Goal: Navigation & Orientation: Find specific page/section

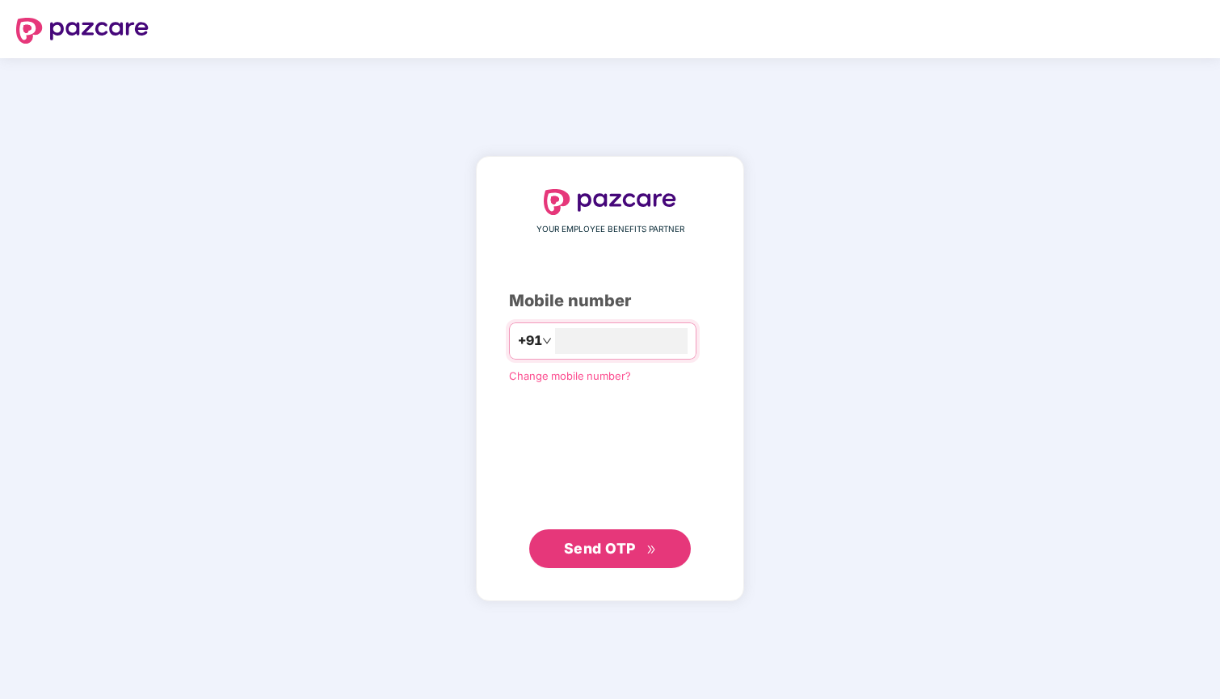
type input "**********"
click at [641, 536] on button "Send OTP" at bounding box center [610, 548] width 162 height 39
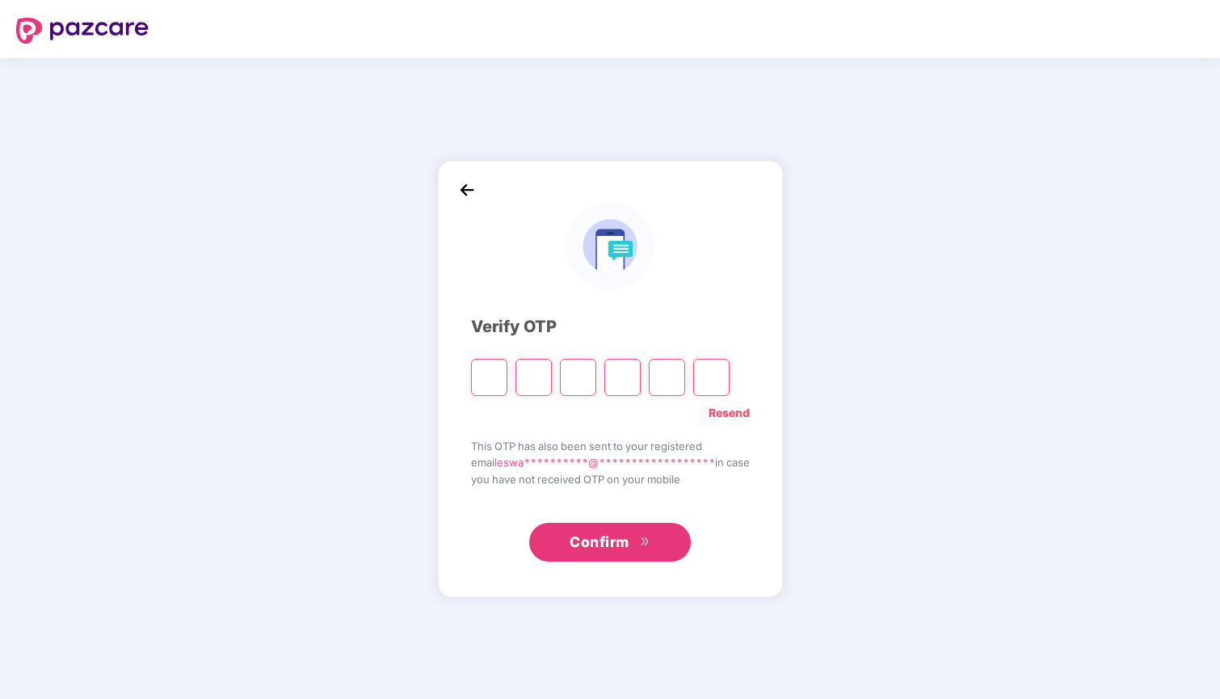
type input "*"
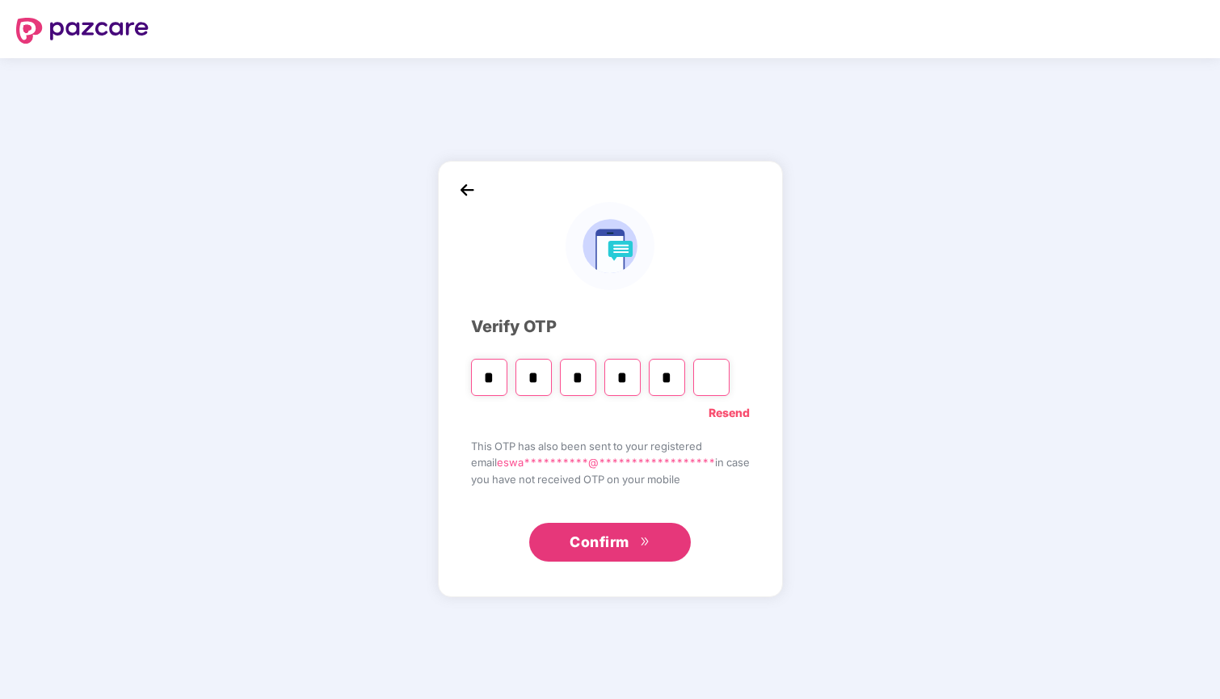
type input "*"
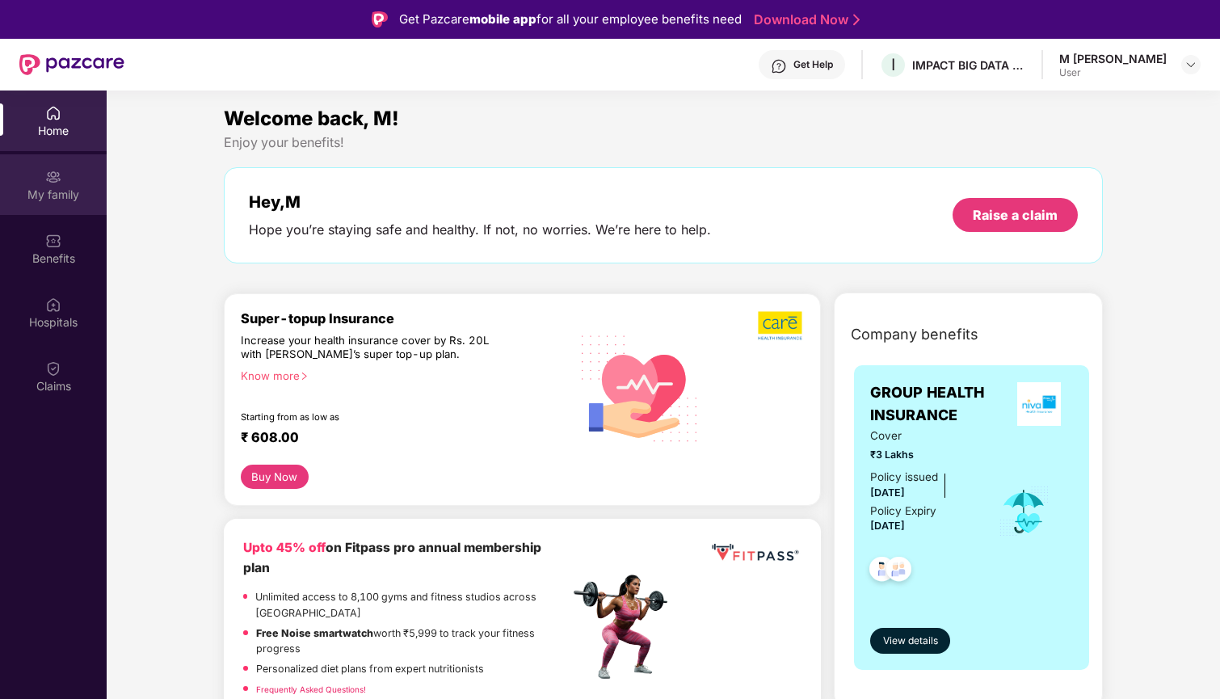
click at [57, 170] on img at bounding box center [53, 177] width 16 height 16
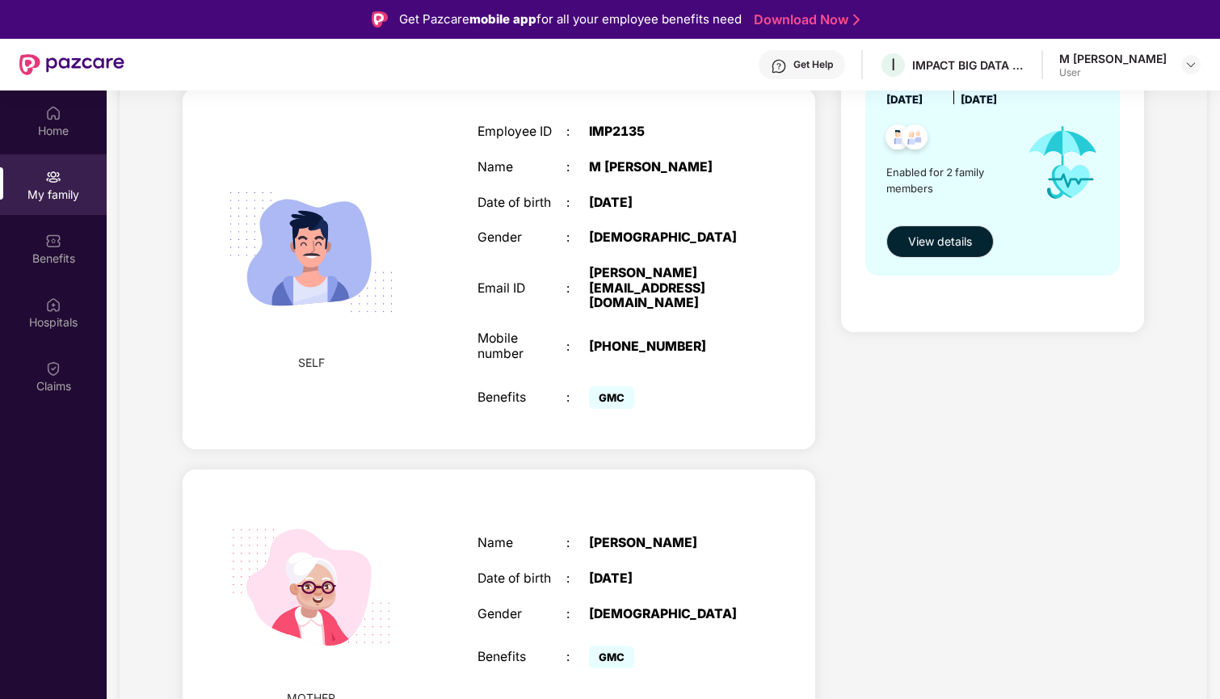
scroll to position [252, 0]
click at [854, 442] on div "Health Cover cover ₹3 Lakhs Policy issued [DATE] Policy Expiry [DATE] Enabled f…" at bounding box center [992, 349] width 329 height 821
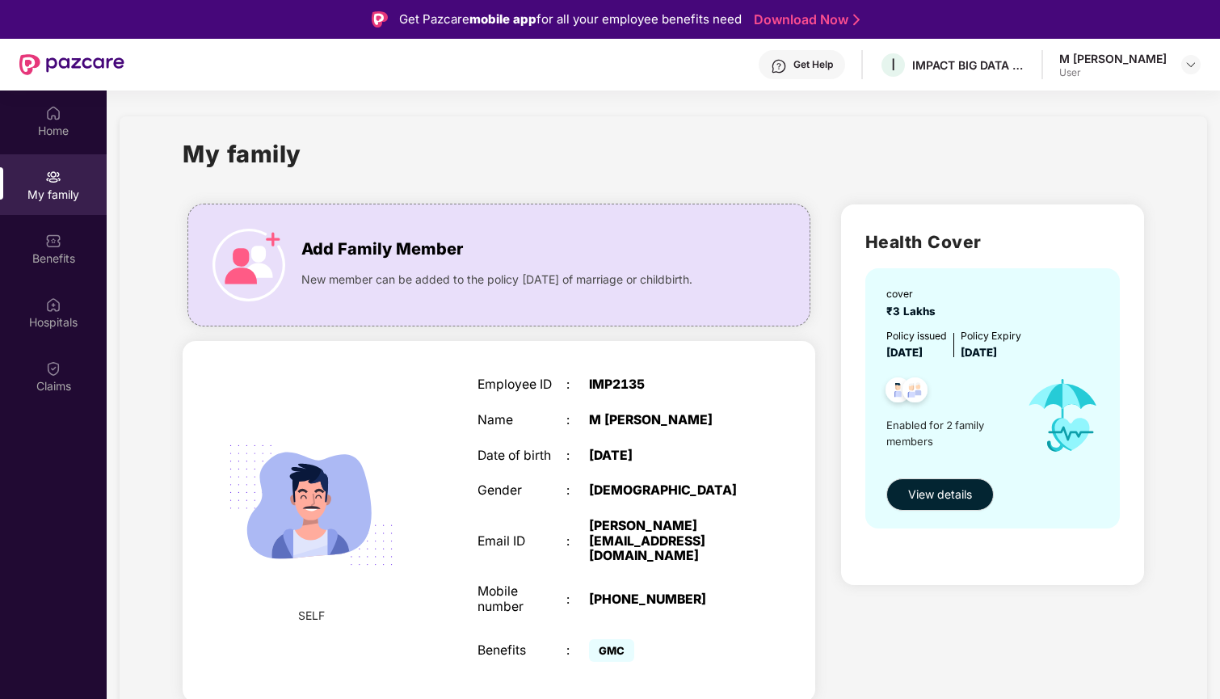
scroll to position [0, 0]
click at [798, 68] on div "Get Help" at bounding box center [802, 64] width 86 height 29
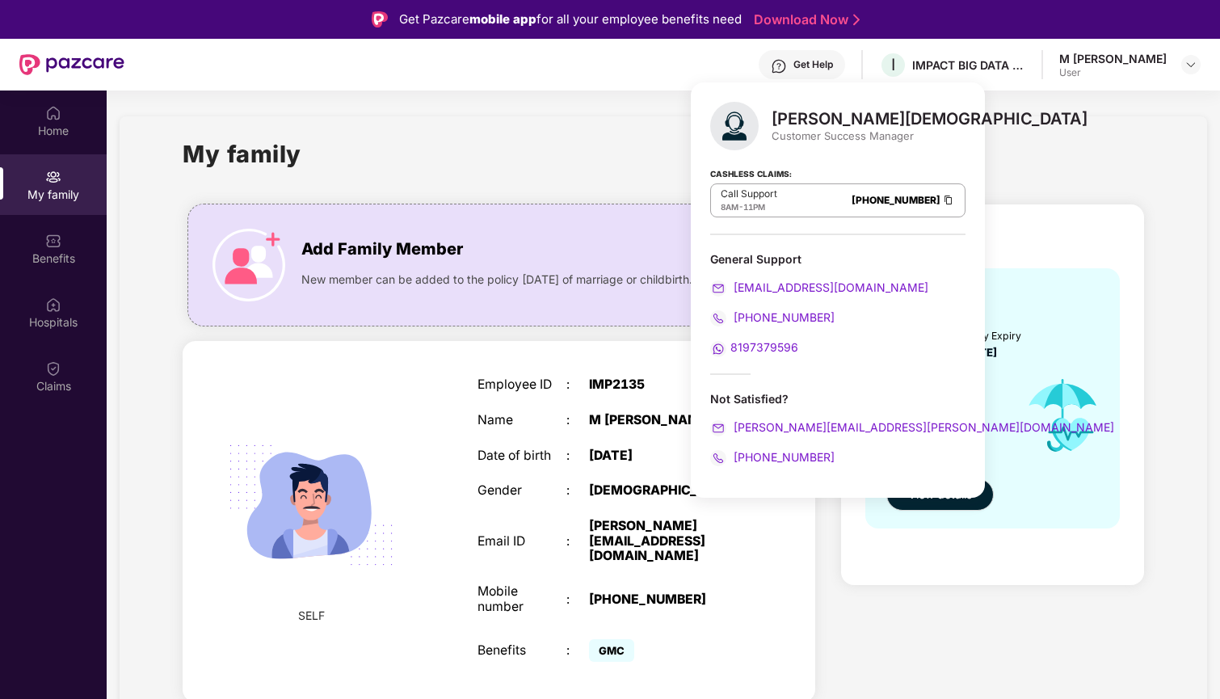
click at [524, 120] on div "My family Add Family Member New member can be added to the policy [DATE] of mar…" at bounding box center [664, 574] width 1088 height 916
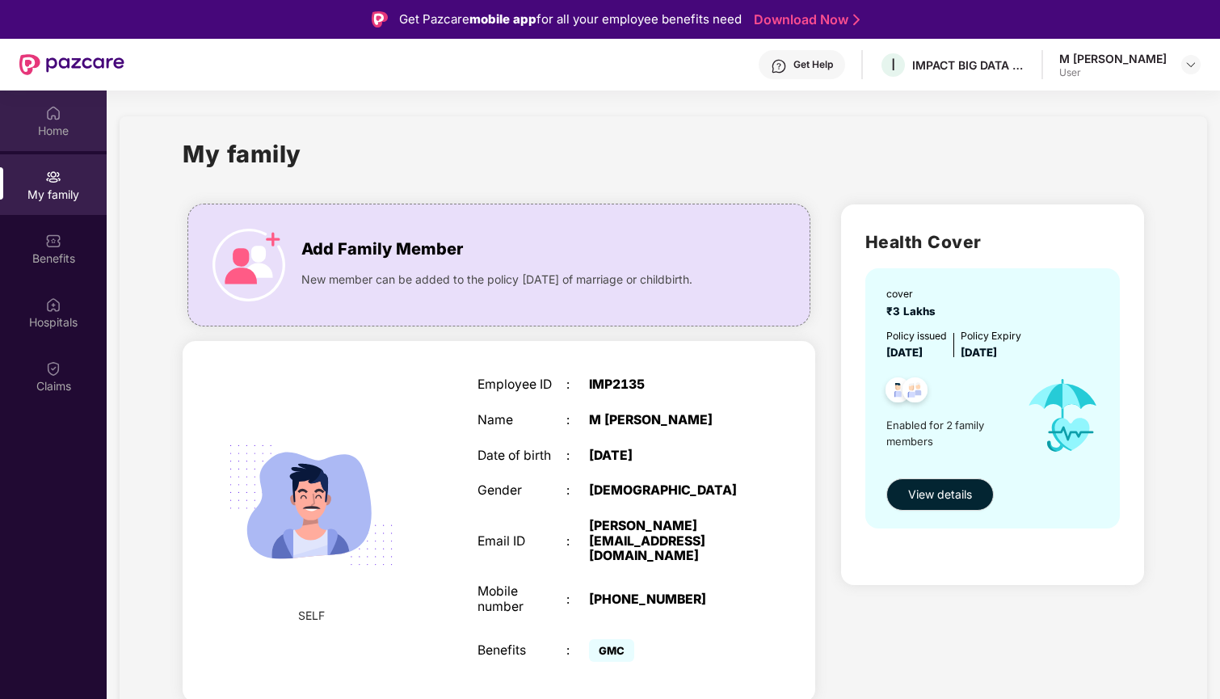
click at [58, 131] on div "Home" at bounding box center [53, 131] width 107 height 16
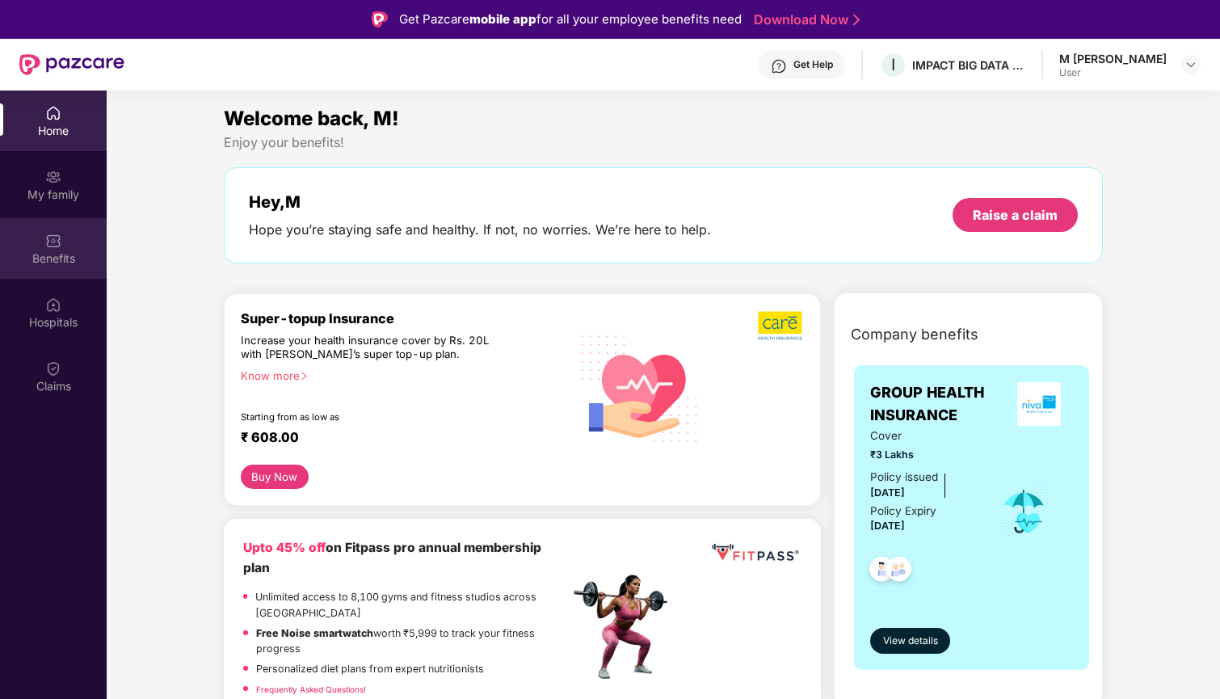
click at [54, 234] on img at bounding box center [53, 241] width 16 height 16
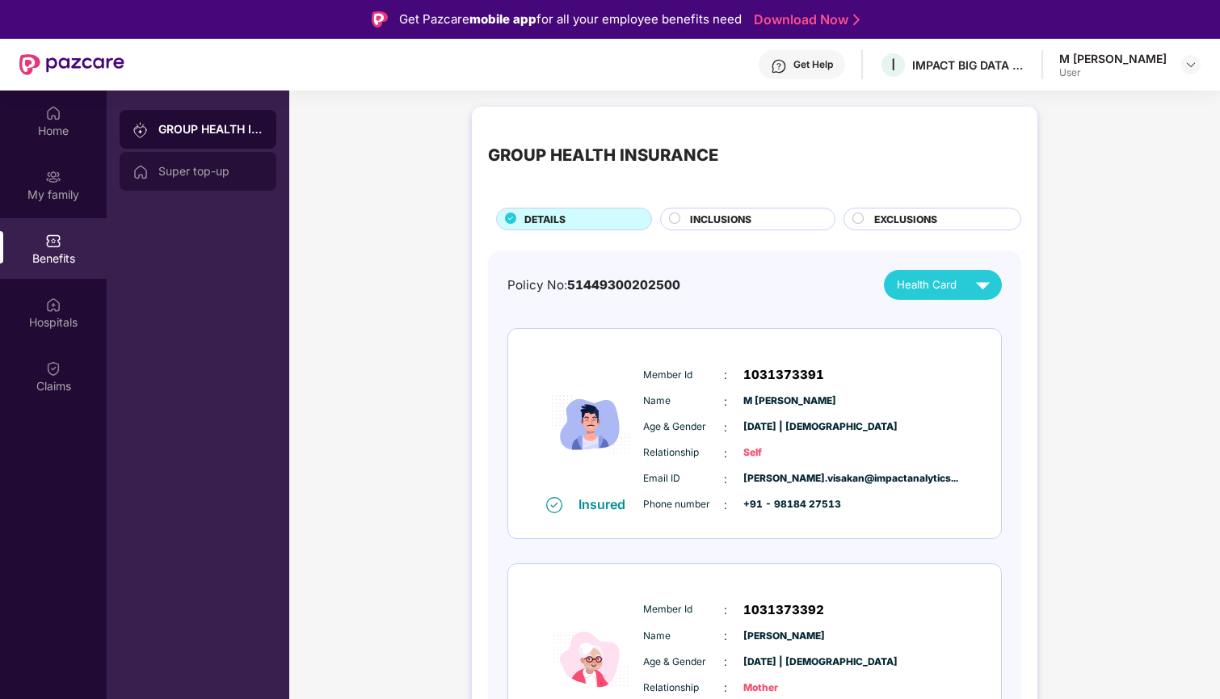
click at [216, 166] on div "Super top-up" at bounding box center [210, 171] width 105 height 13
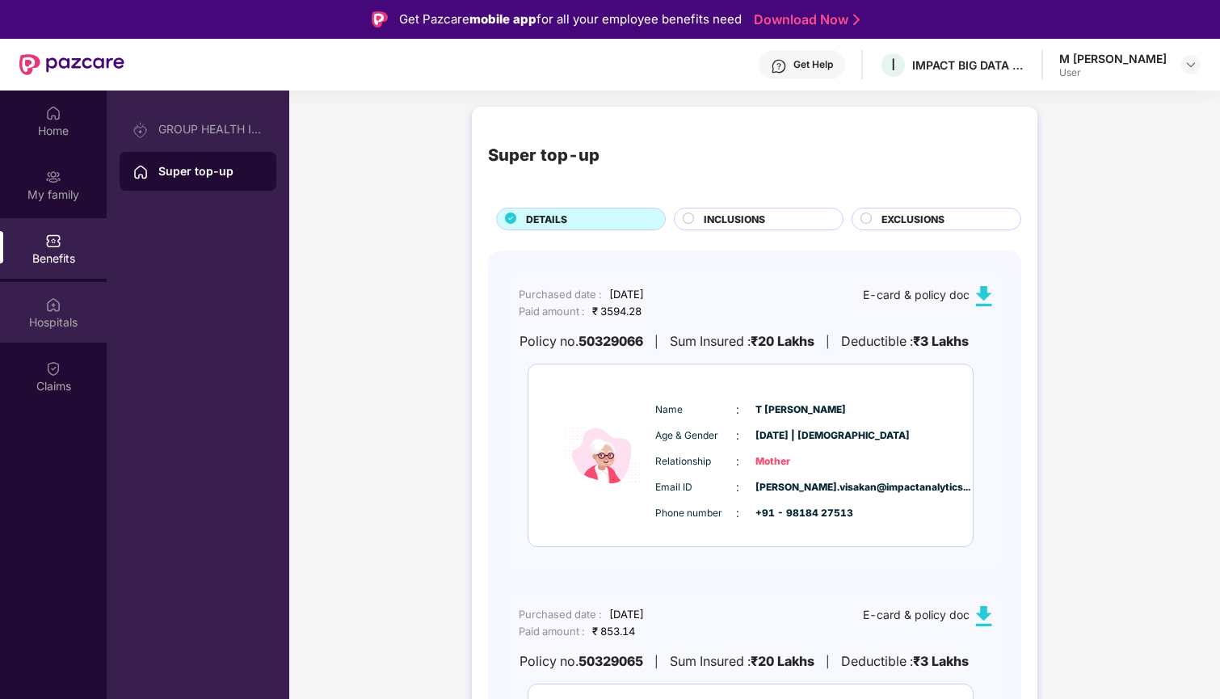
click at [62, 310] on div "Hospitals" at bounding box center [53, 312] width 107 height 61
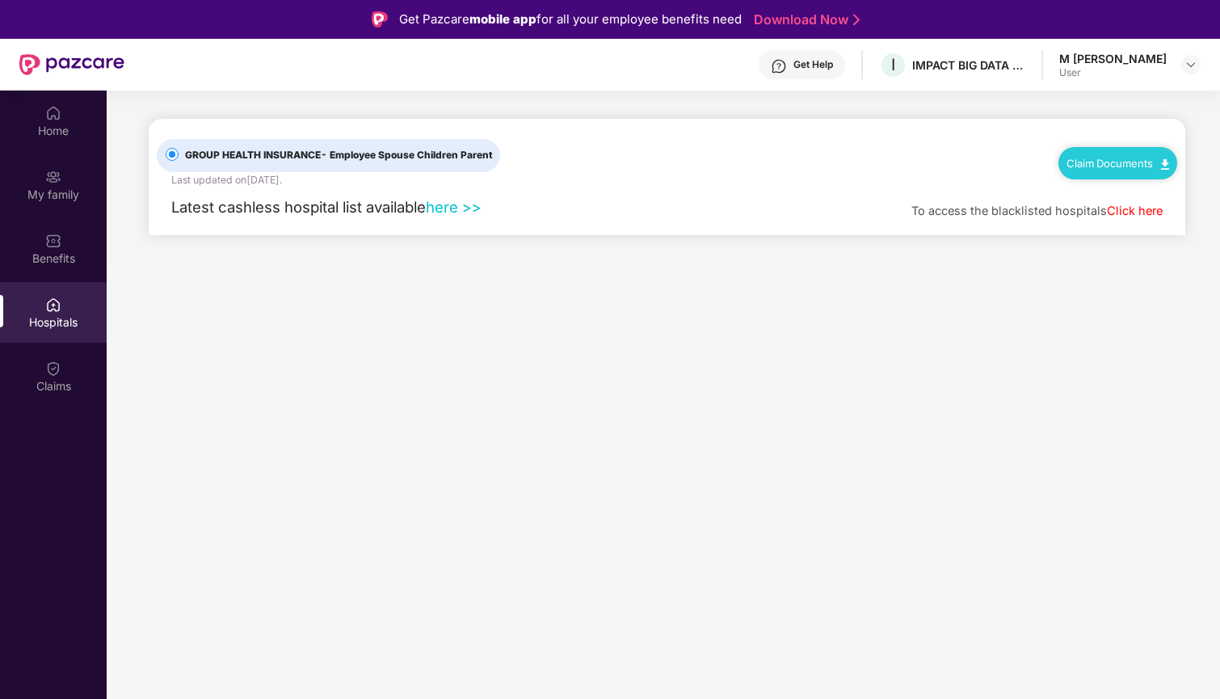
click at [458, 206] on link "here >>" at bounding box center [454, 207] width 56 height 18
click at [66, 365] on div "Claims" at bounding box center [53, 376] width 107 height 61
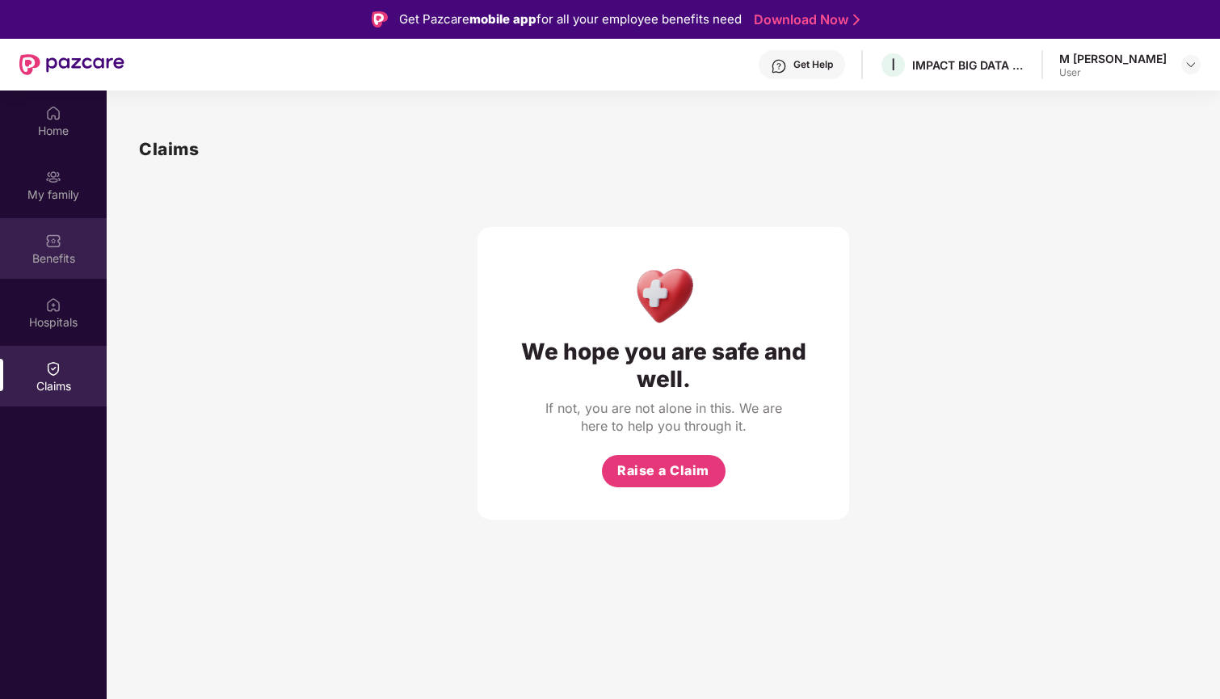
click at [57, 240] on img at bounding box center [53, 241] width 16 height 16
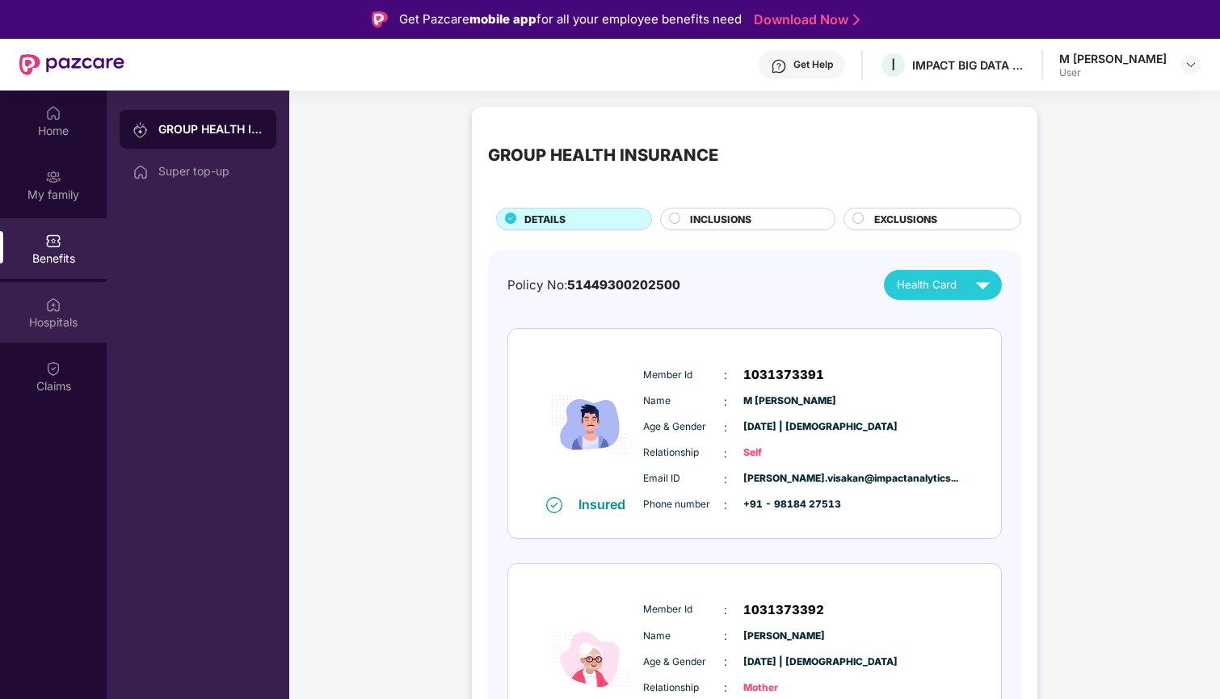
click at [57, 307] on img at bounding box center [53, 305] width 16 height 16
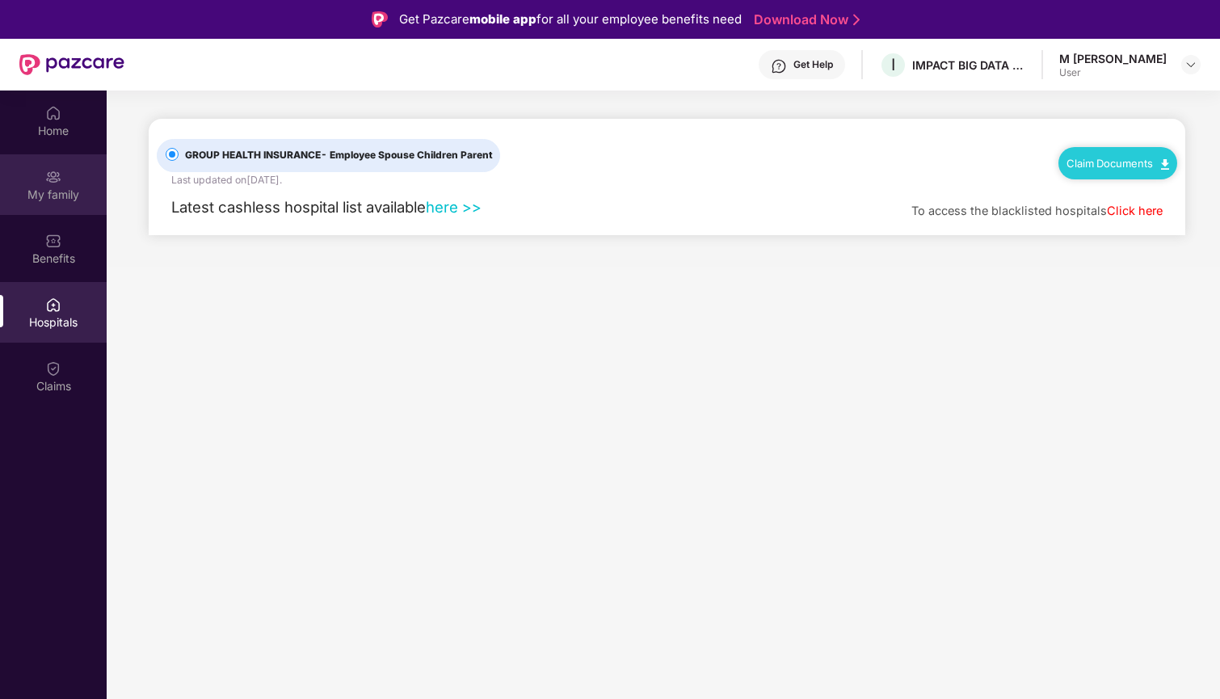
click at [61, 155] on div "My family" at bounding box center [53, 184] width 107 height 61
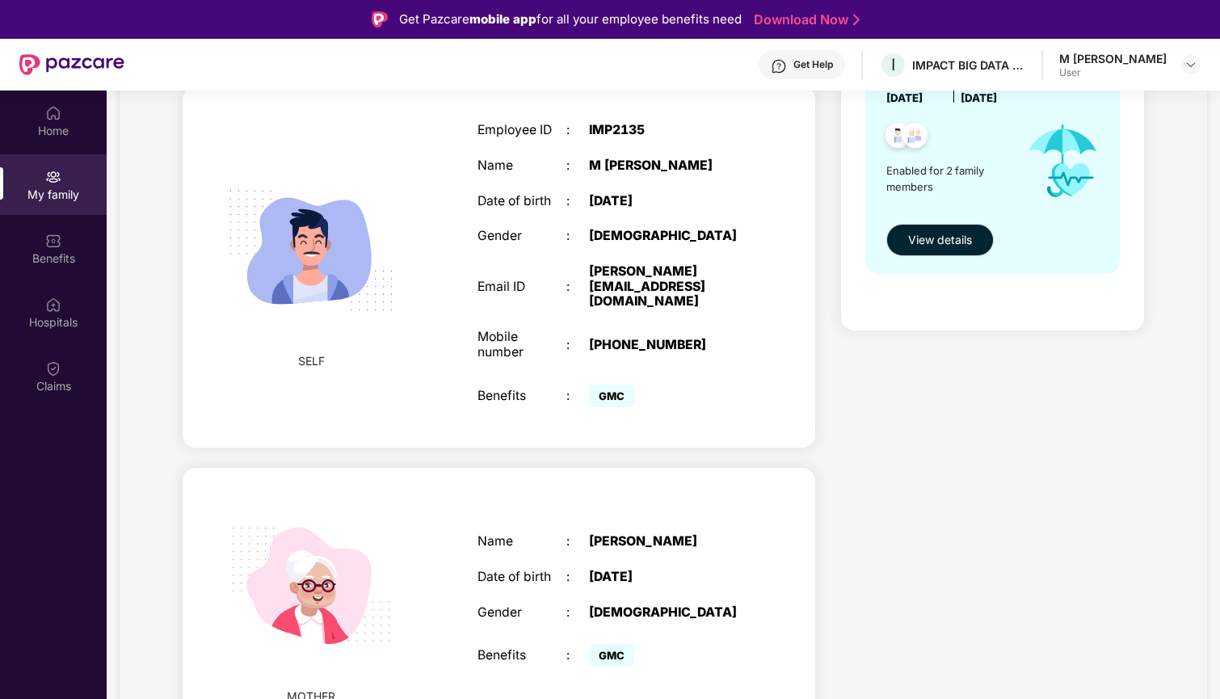
scroll to position [252, 0]
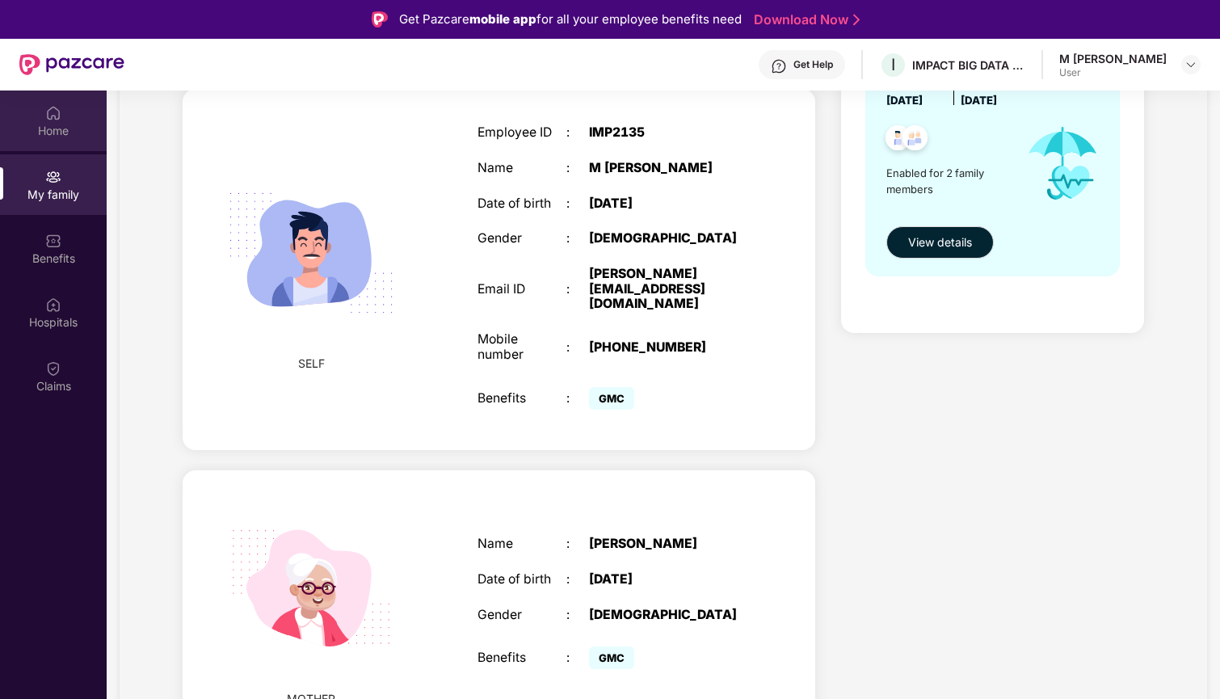
click at [66, 119] on div "Home" at bounding box center [53, 121] width 107 height 61
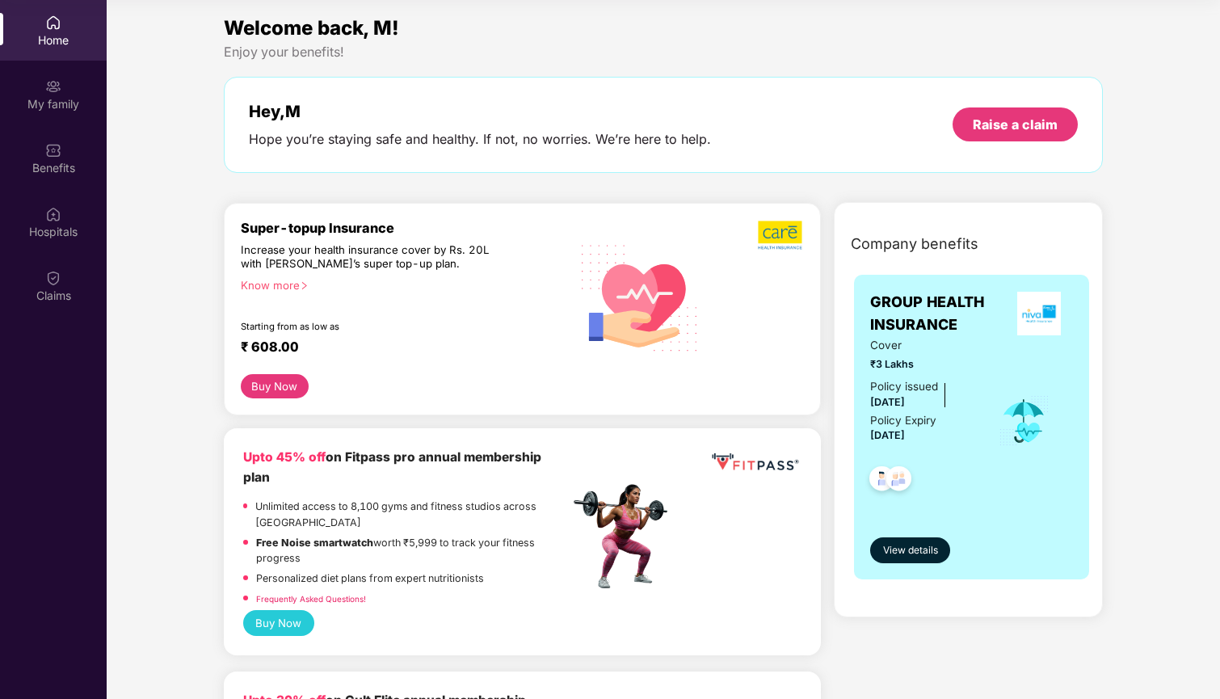
scroll to position [0, 0]
